Goal: Use online tool/utility: Utilize a website feature to perform a specific function

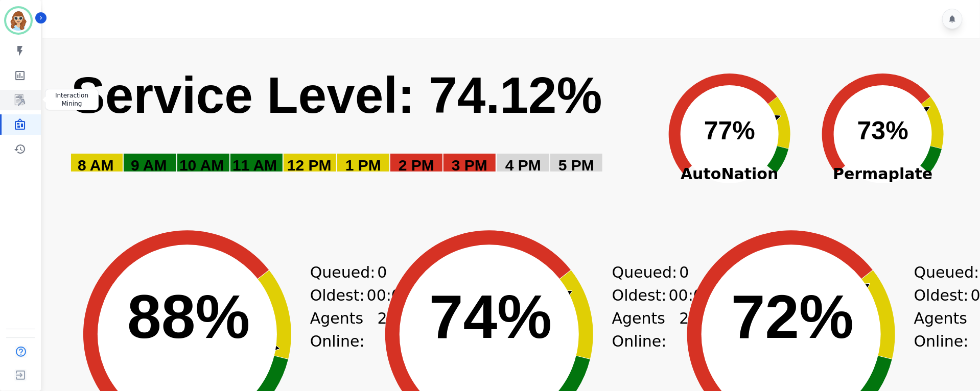
click at [20, 103] on icon "Sidebar" at bounding box center [20, 100] width 10 height 11
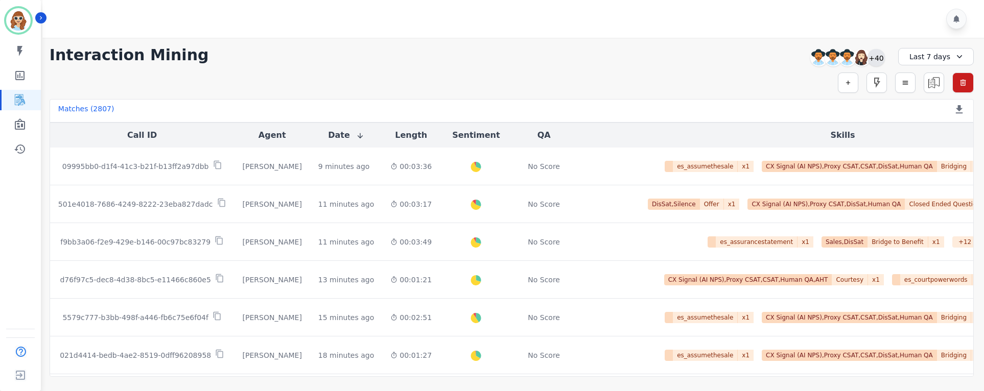
click at [878, 57] on div "+40" at bounding box center [875, 57] width 17 height 17
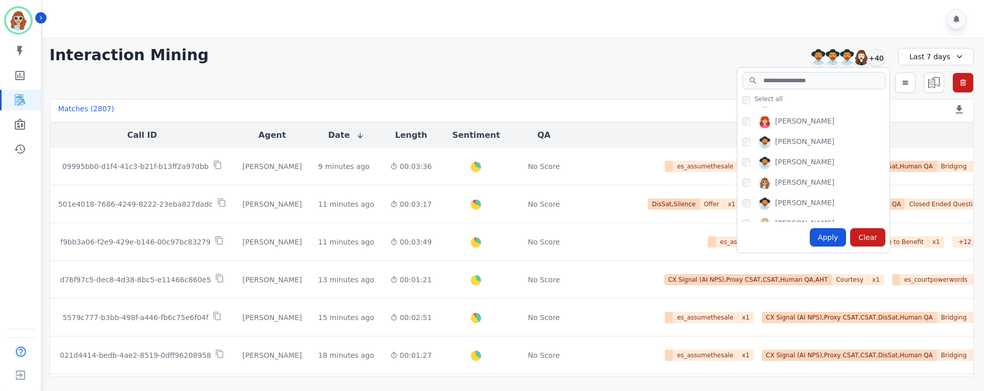
scroll to position [613, 0]
click at [823, 241] on div "Apply" at bounding box center [828, 237] width 37 height 18
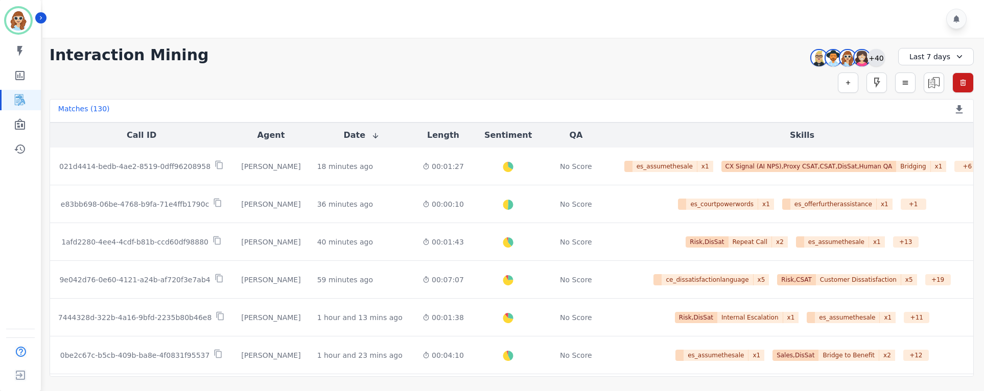
click at [877, 59] on div "+40" at bounding box center [875, 57] width 17 height 17
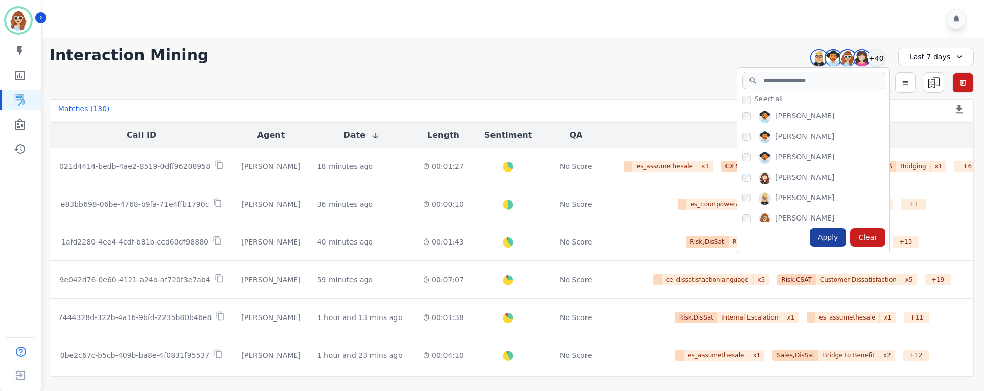
click at [837, 237] on div "Apply" at bounding box center [828, 237] width 37 height 18
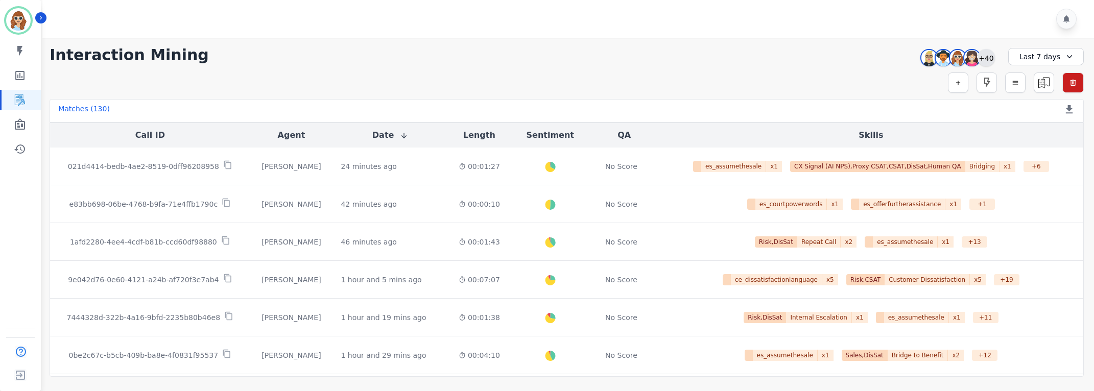
click at [989, 54] on div "+40" at bounding box center [986, 57] width 17 height 17
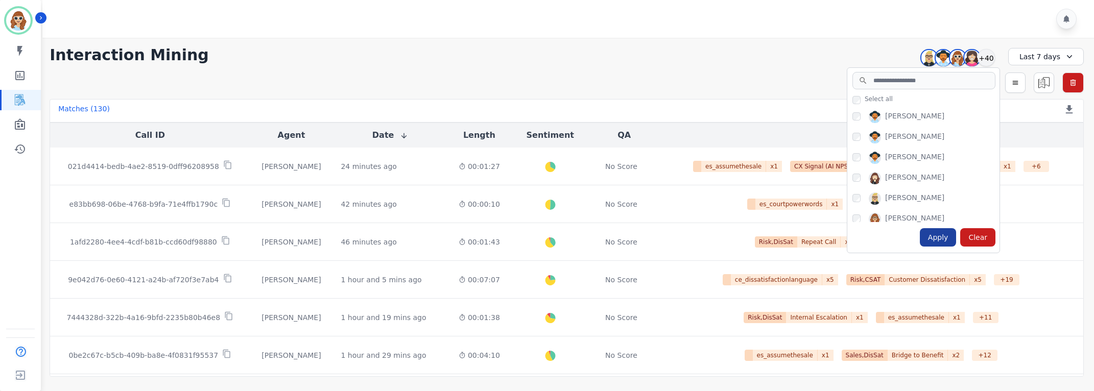
click at [938, 241] on div "Apply" at bounding box center [938, 237] width 37 height 18
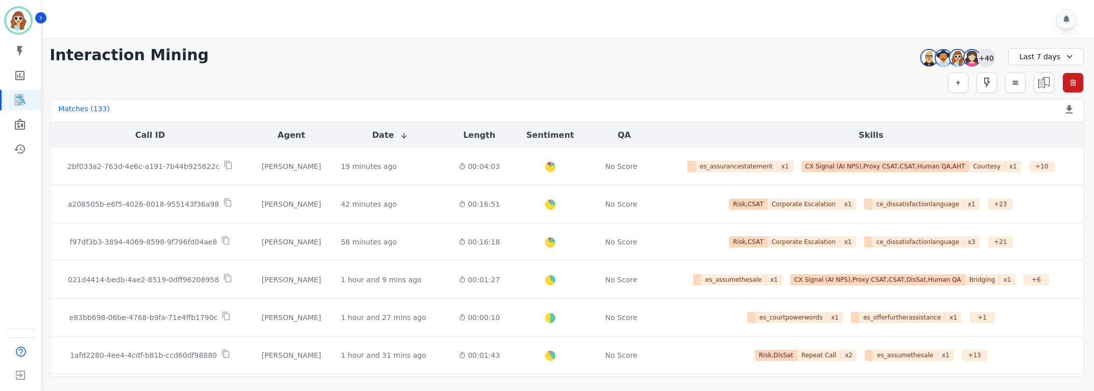
click at [990, 54] on div "+40" at bounding box center [986, 57] width 17 height 17
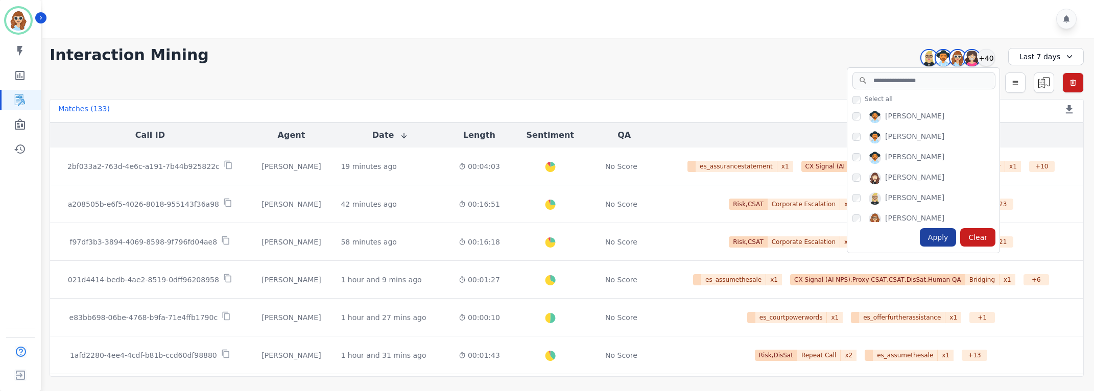
click at [949, 233] on div "Apply" at bounding box center [938, 237] width 37 height 18
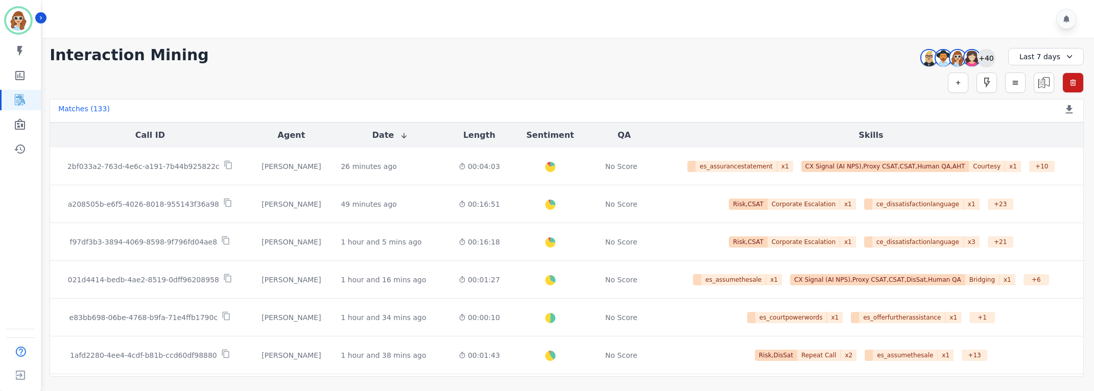
click at [992, 62] on div "+40" at bounding box center [986, 57] width 17 height 17
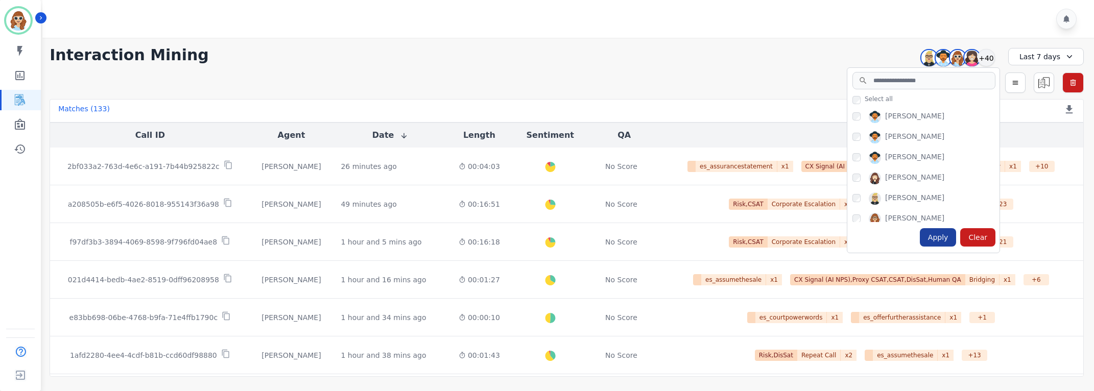
click at [947, 240] on div "Apply" at bounding box center [938, 237] width 37 height 18
